Goal: Information Seeking & Learning: Learn about a topic

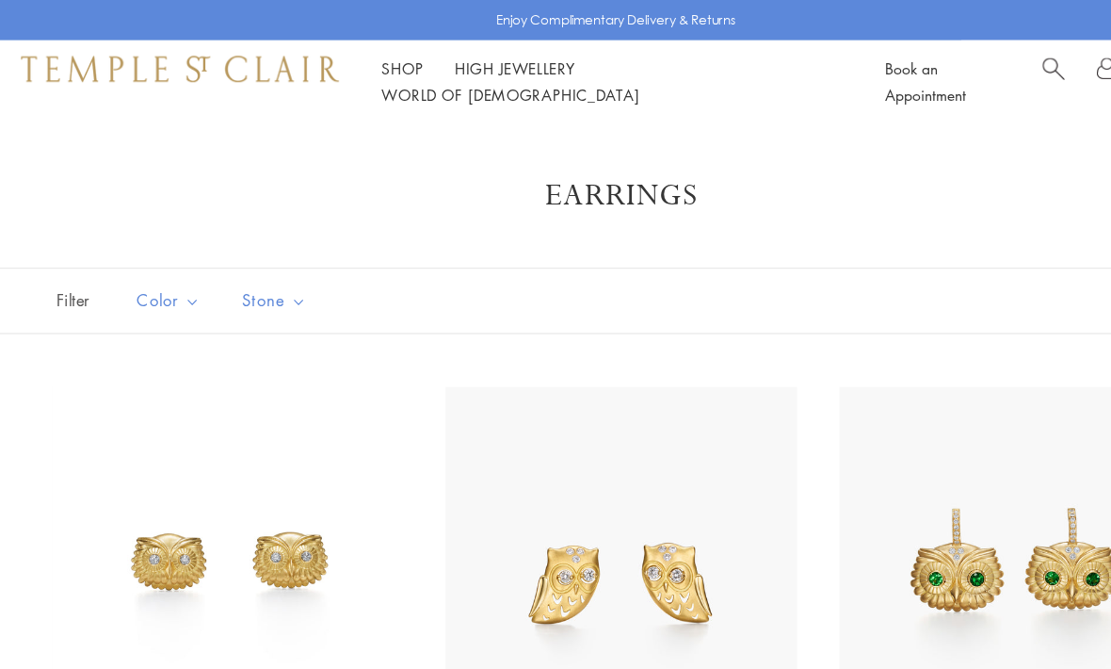
click at [820, 281] on div "Filter Sort Color Blue Gold Green Multicolored Orange Pink Purple Red Yellow" at bounding box center [555, 268] width 1111 height 59
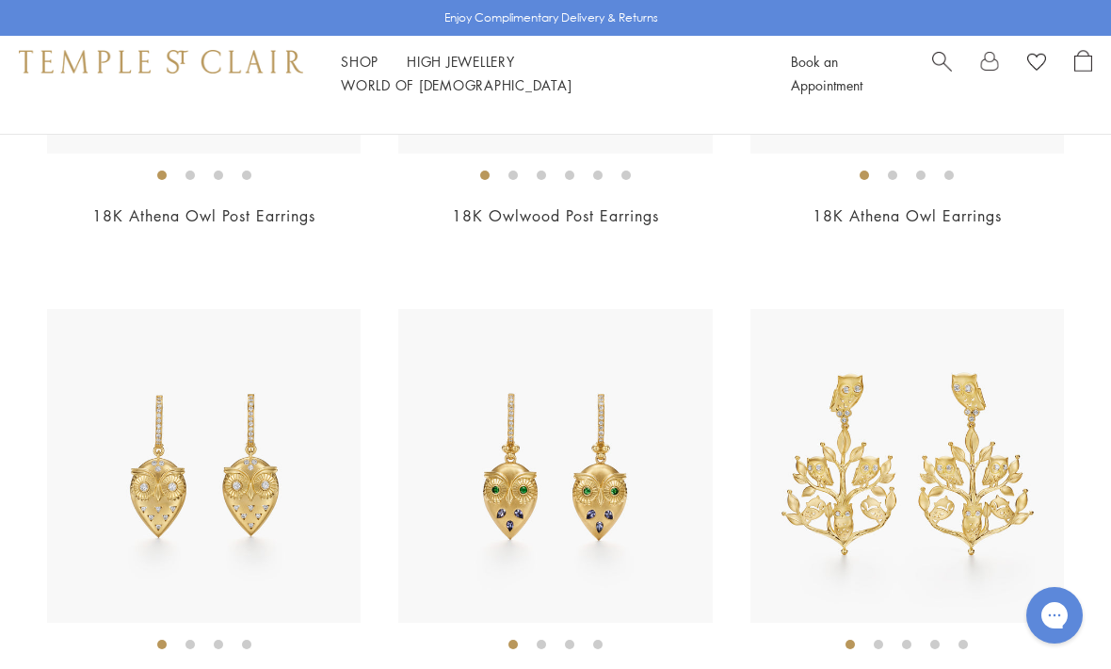
scroll to position [518, 0]
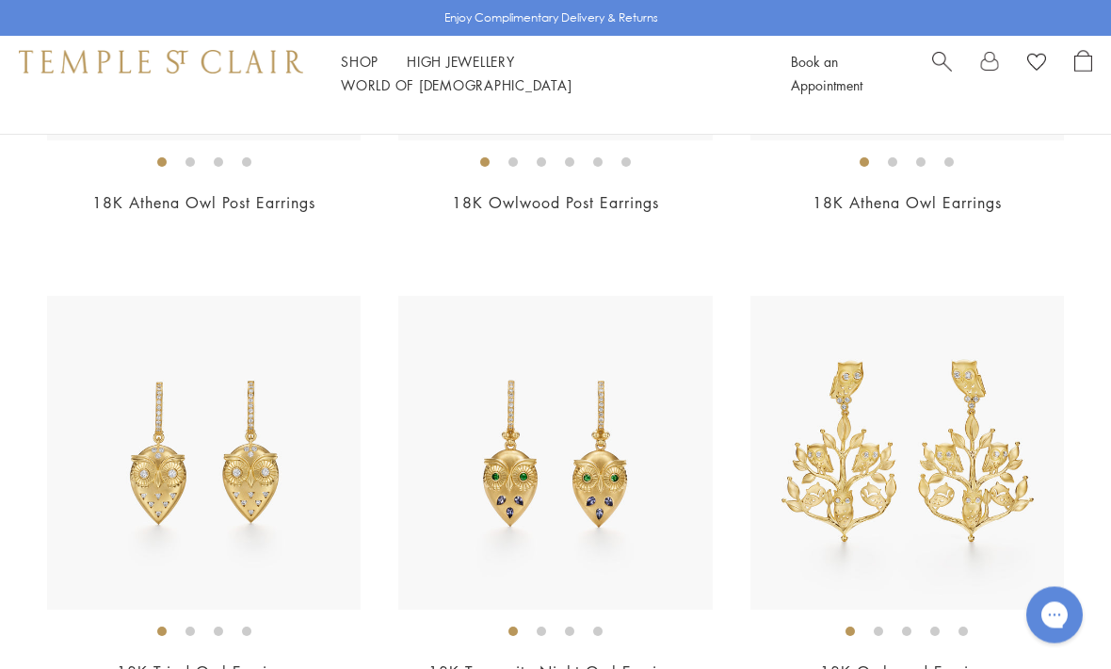
click at [959, 481] on img at bounding box center [907, 454] width 314 height 314
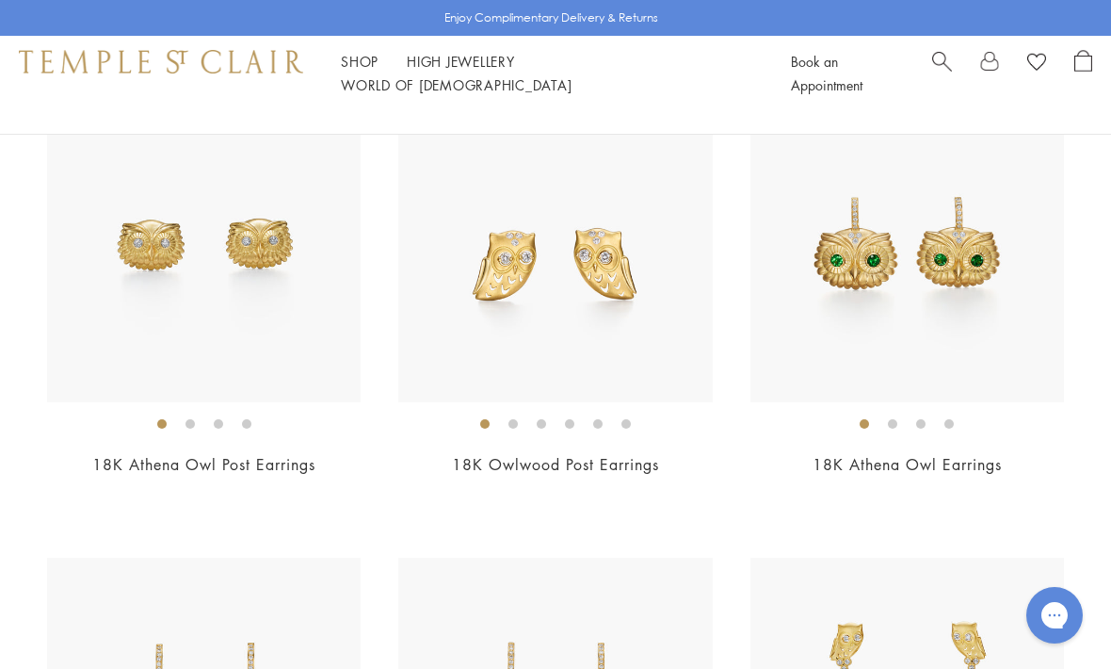
scroll to position [256, 0]
click at [126, 260] on img at bounding box center [204, 246] width 314 height 314
click at [462, 300] on img at bounding box center [555, 246] width 314 height 314
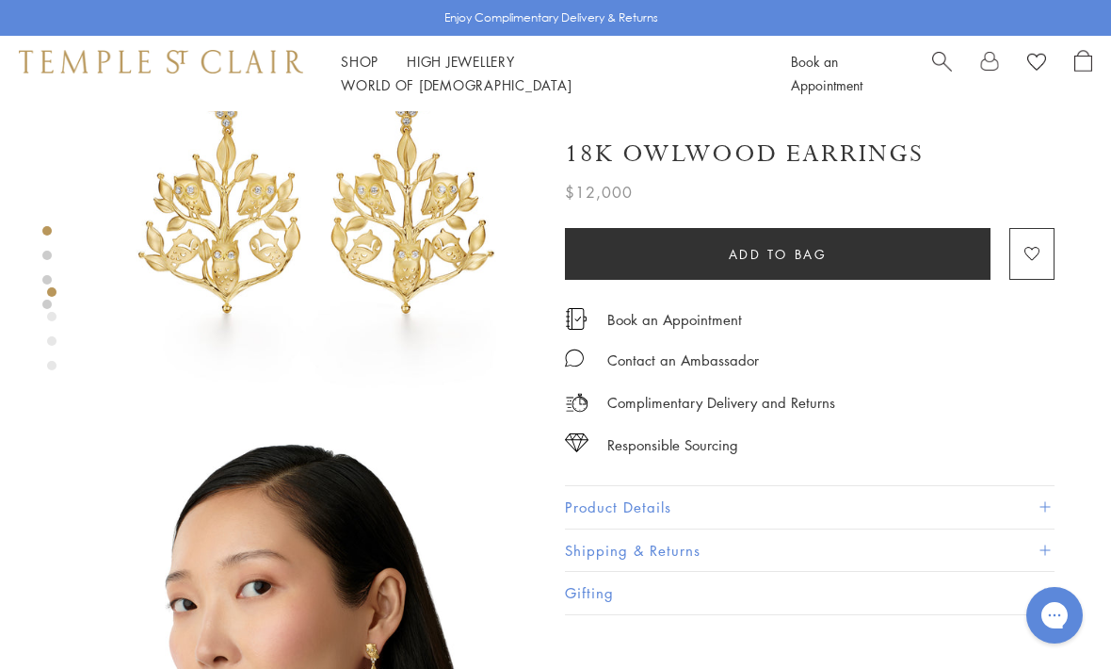
scroll to position [104, 0]
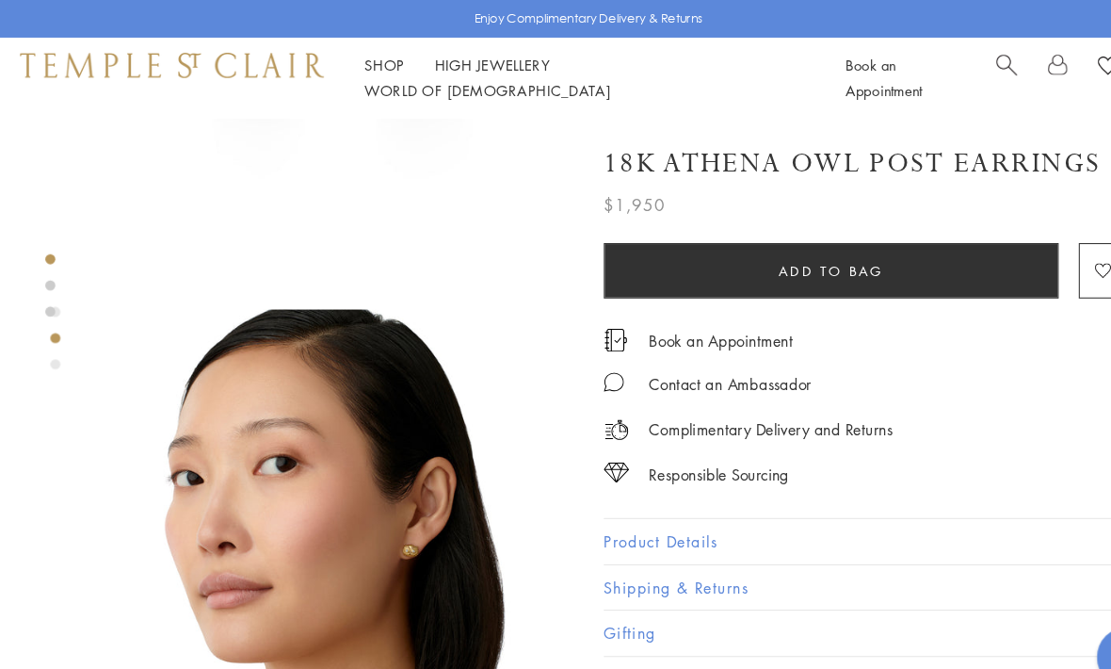
scroll to position [248, 0]
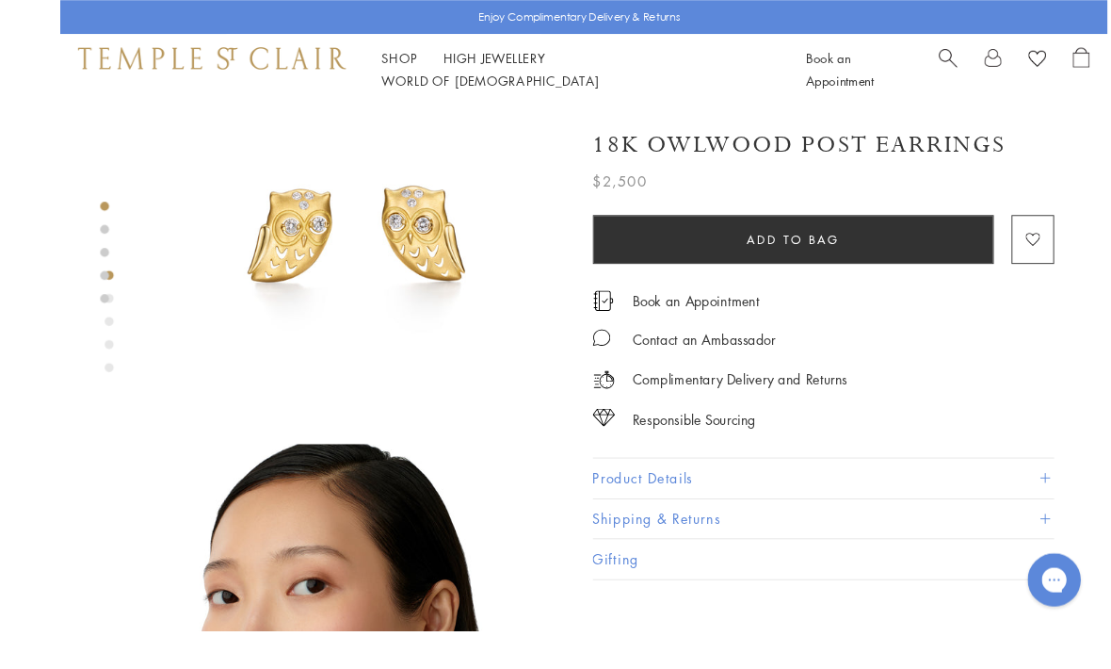
scroll to position [247, 0]
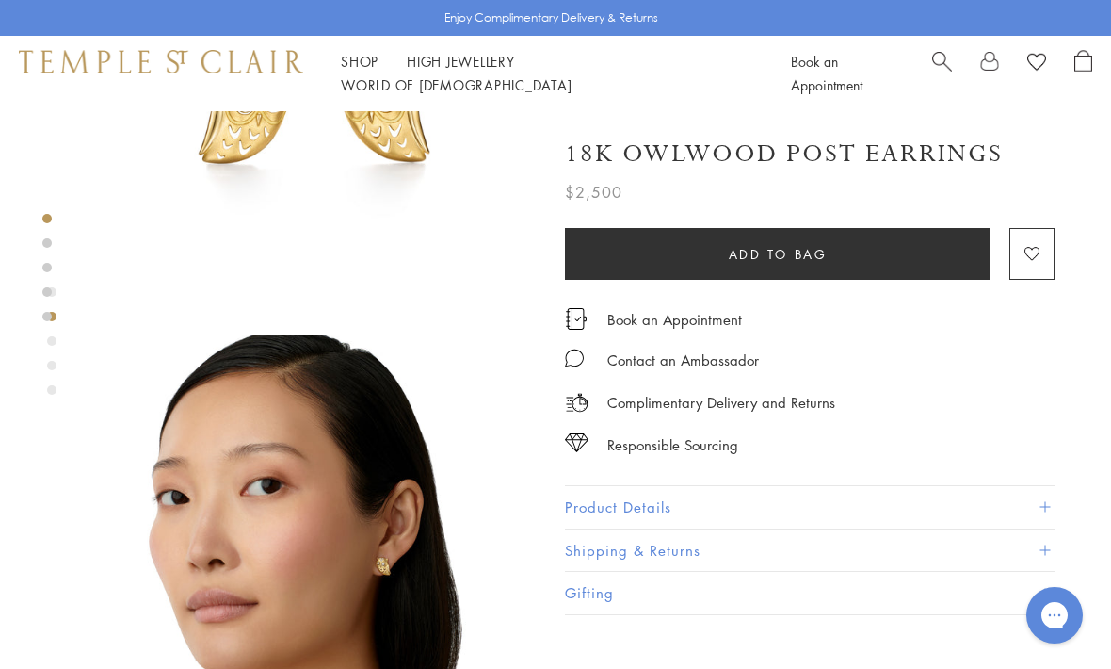
click at [1052, 562] on button "Shipping & Returns" at bounding box center [810, 550] width 490 height 42
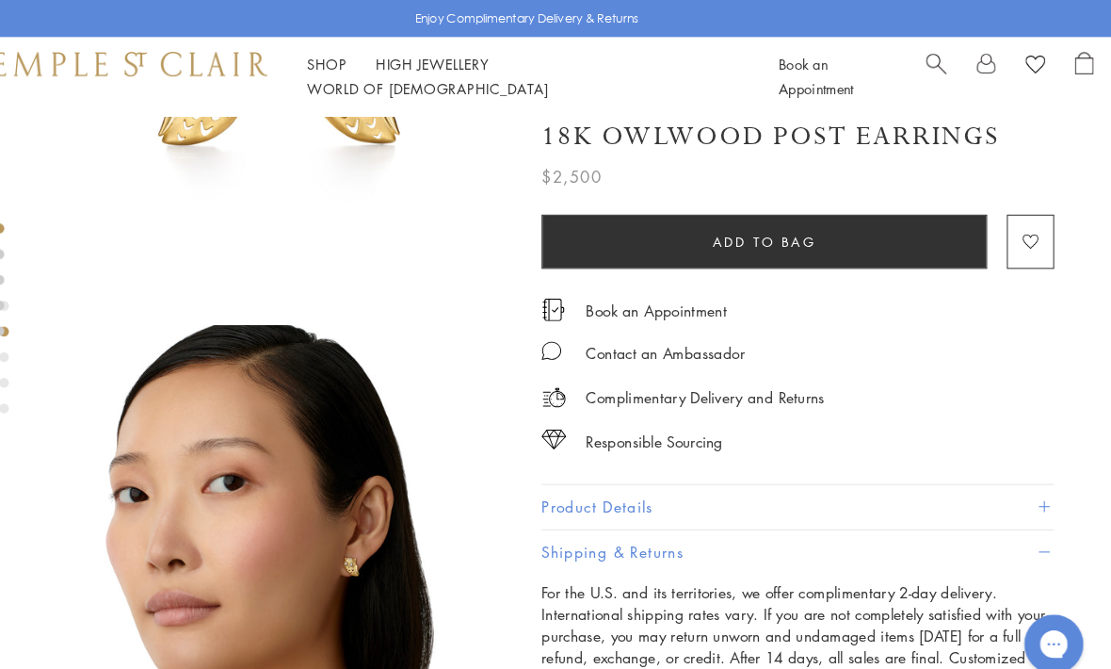
scroll to position [269, 0]
